Goal: Task Accomplishment & Management: Manage account settings

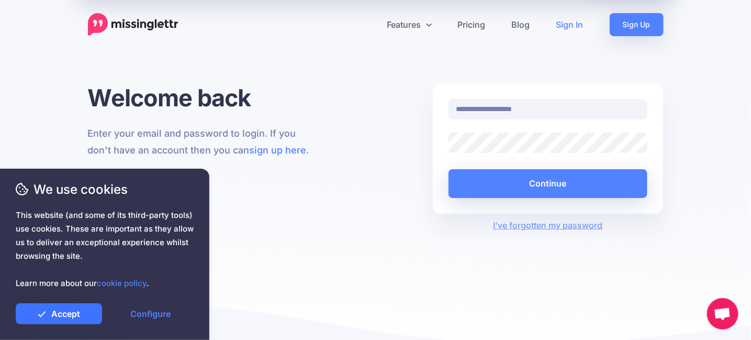
type input "**********"
click at [70, 312] on link "Accept" at bounding box center [59, 313] width 86 height 21
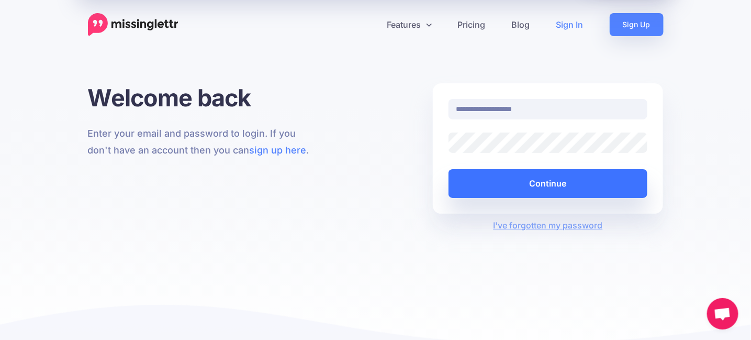
click at [545, 184] on button "Continue" at bounding box center [547, 183] width 199 height 29
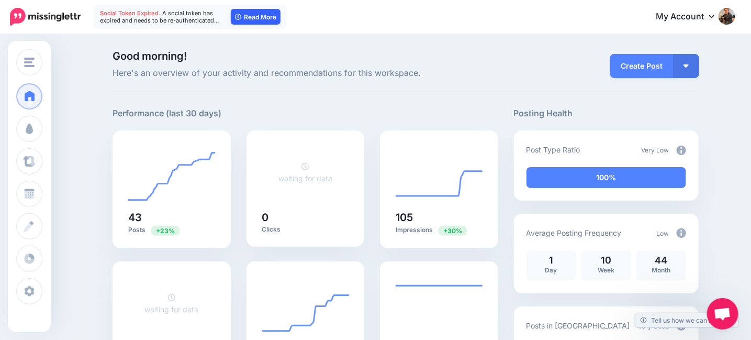
click at [256, 17] on link "Read More" at bounding box center [256, 17] width 50 height 16
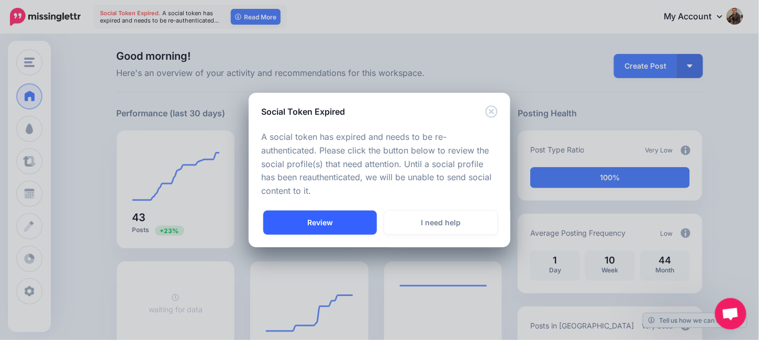
click at [319, 224] on link "Review" at bounding box center [320, 222] width 114 height 24
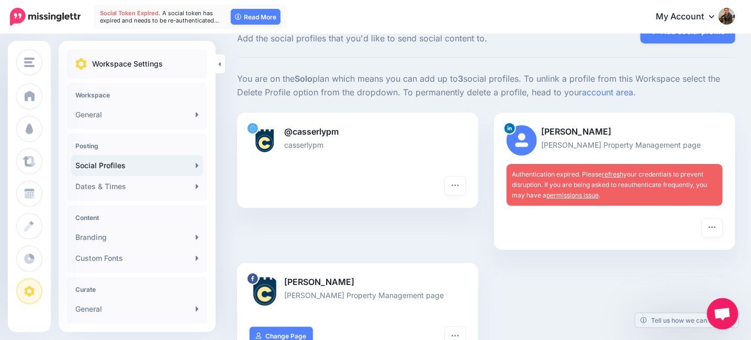
scroll to position [52, 0]
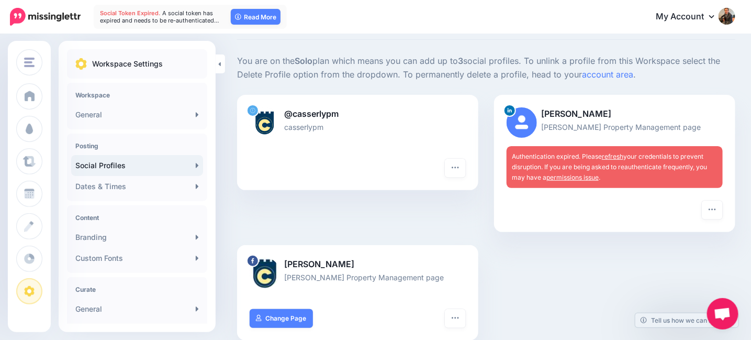
click at [616, 156] on link "refresh" at bounding box center [612, 156] width 21 height 8
